Goal: Check status

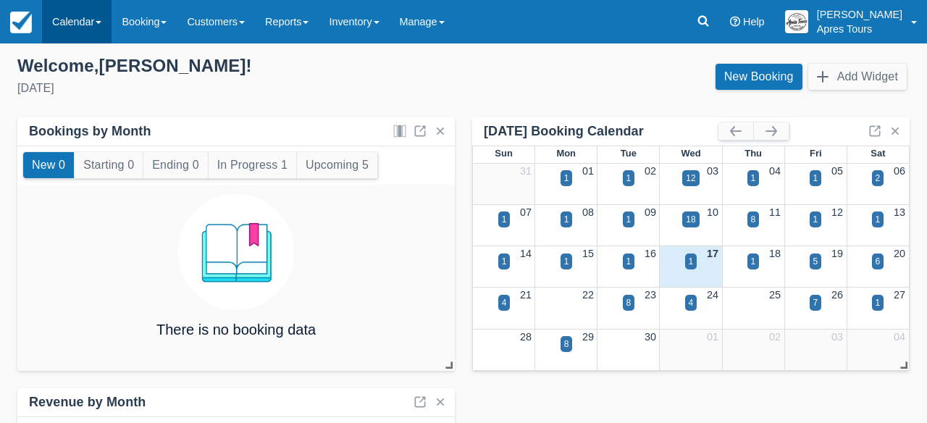
click at [91, 16] on link "Calendar" at bounding box center [77, 21] width 70 height 43
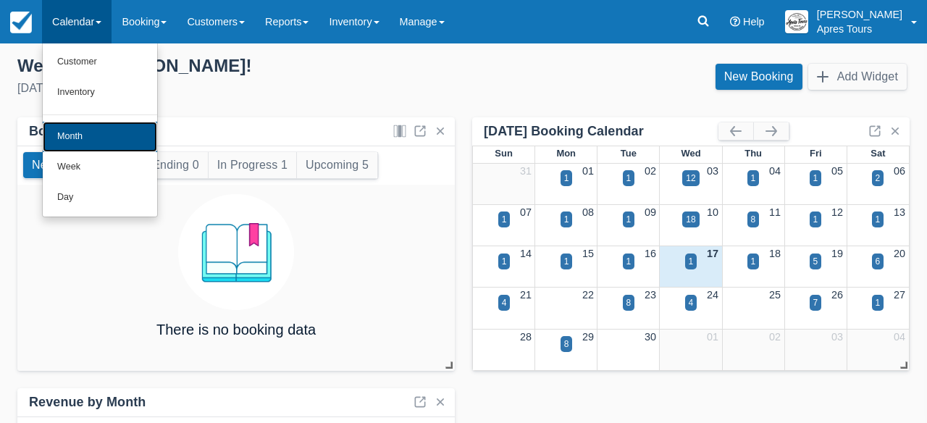
click at [70, 140] on link "Month" at bounding box center [100, 137] width 114 height 30
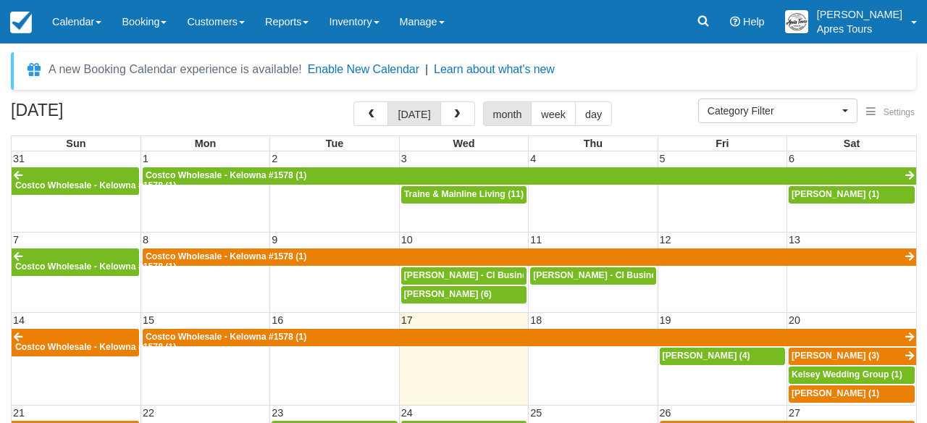
select select
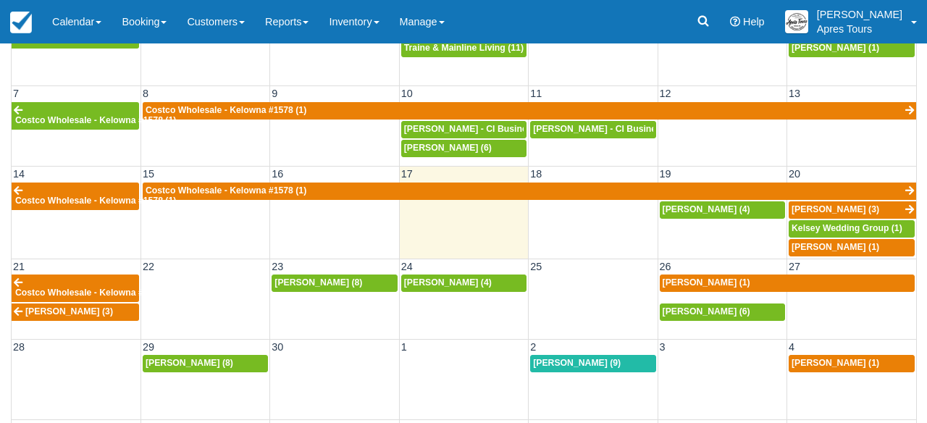
scroll to position [154, 0]
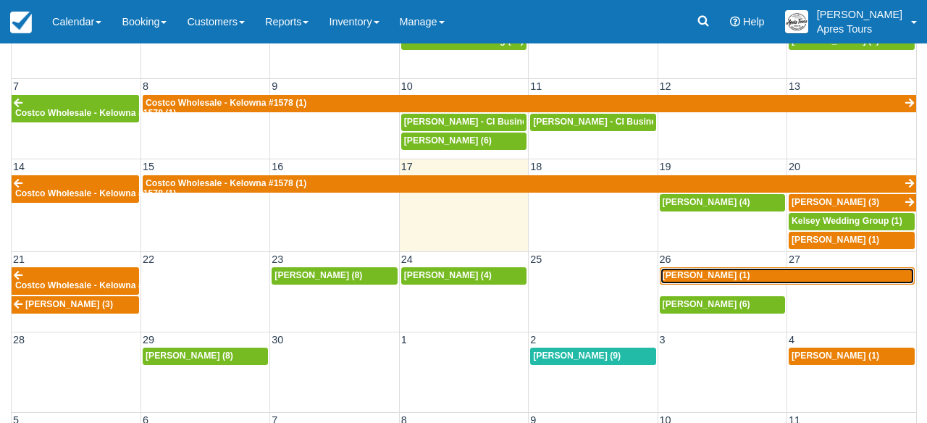
click at [692, 275] on span "Dena Barbash (1)" at bounding box center [707, 275] width 88 height 10
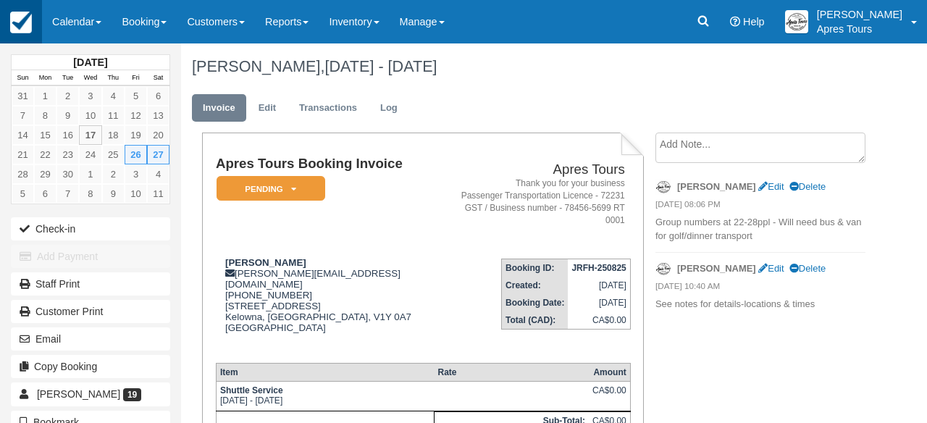
click at [18, 22] on img at bounding box center [21, 23] width 22 height 22
